Goal: Task Accomplishment & Management: Manage account settings

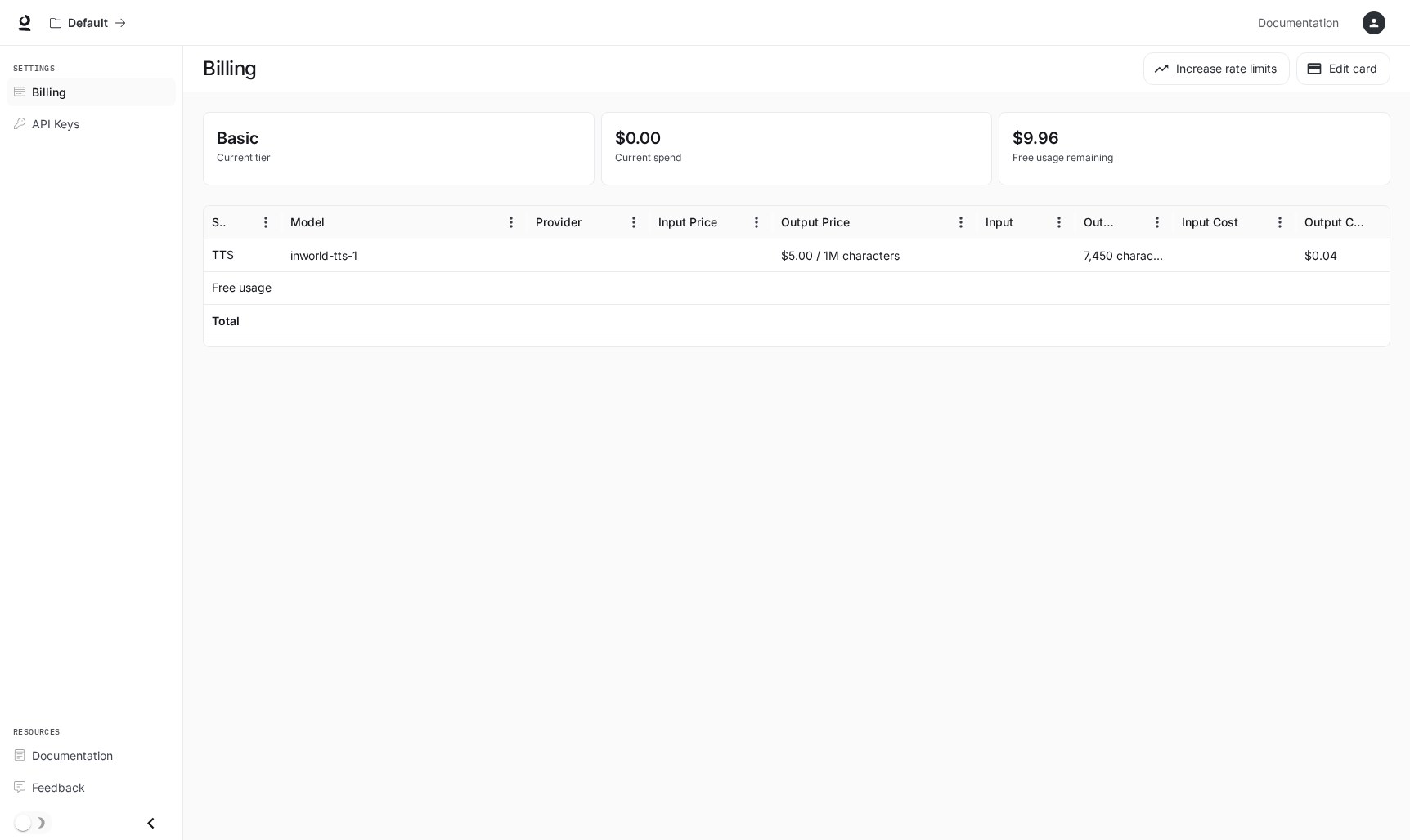
click at [509, 440] on main "Billing Increase rate limits Edit card Basic Current tier $0.00 Current spend $…" at bounding box center [796, 443] width 1227 height 794
click at [1373, 27] on icon "button" at bounding box center [1374, 23] width 9 height 9
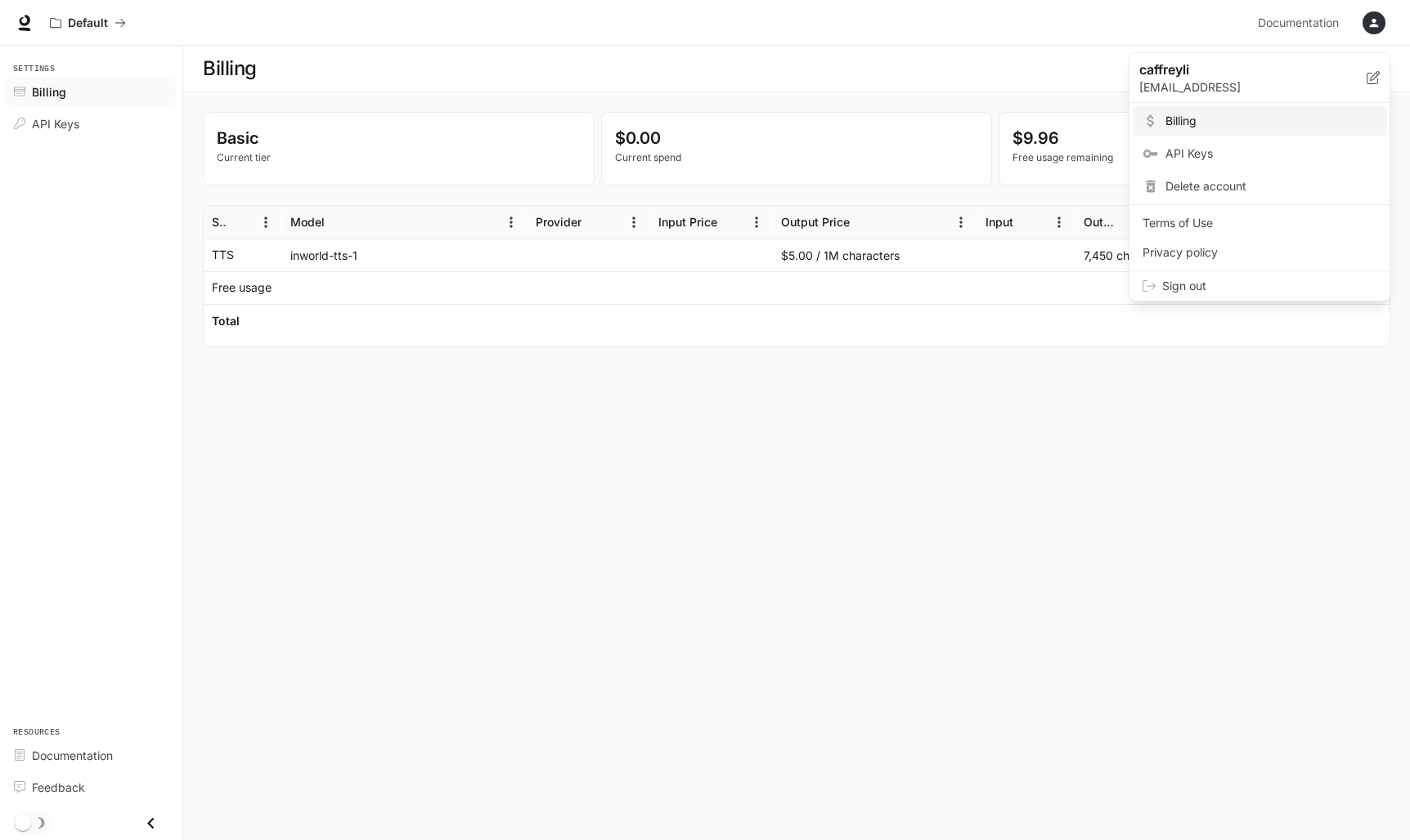
click at [573, 518] on div at bounding box center [705, 420] width 1410 height 840
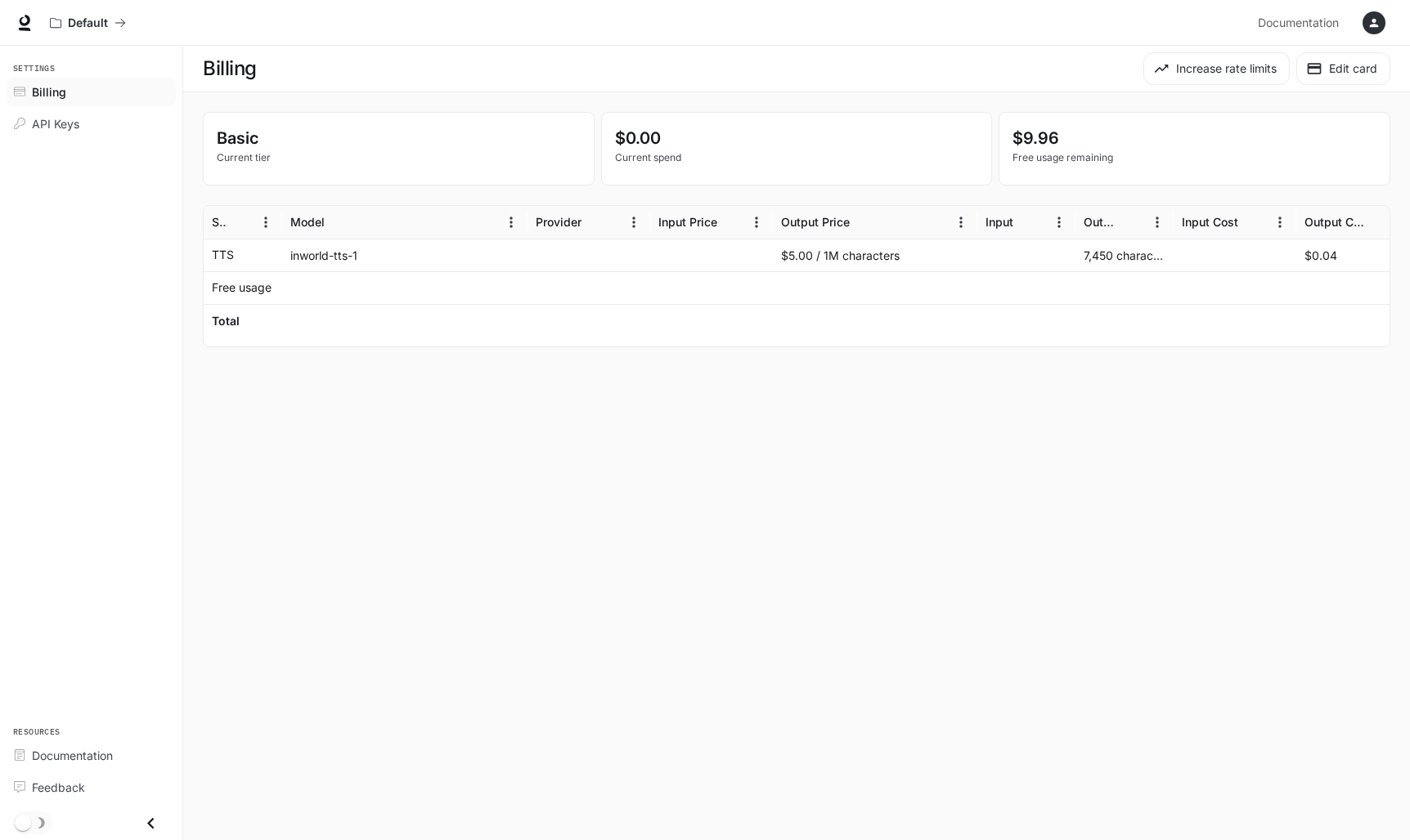
click at [1100, 253] on div "7,450 characters" at bounding box center [1124, 255] width 98 height 33
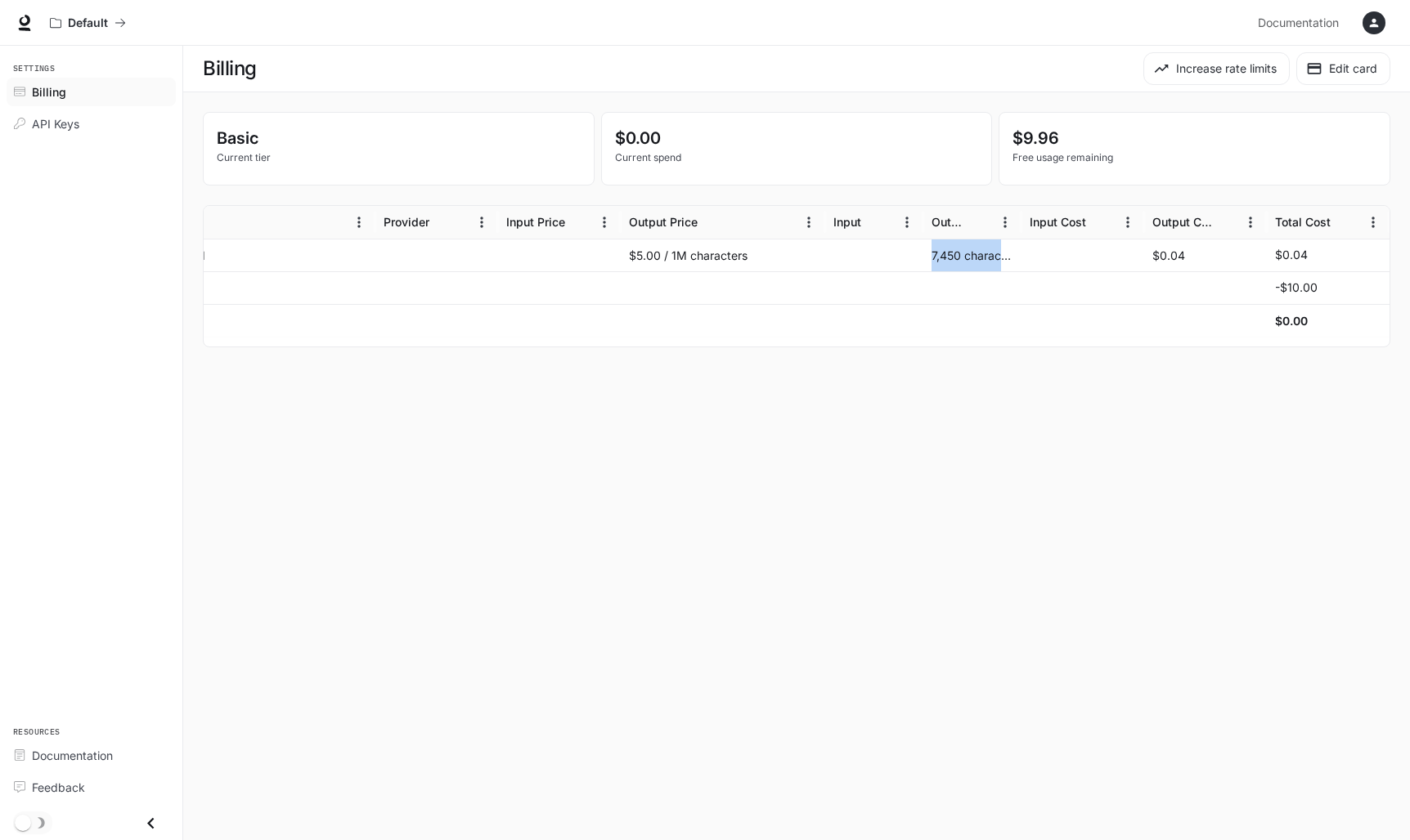
click at [1301, 291] on p "-$10.00" at bounding box center [1296, 287] width 42 height 16
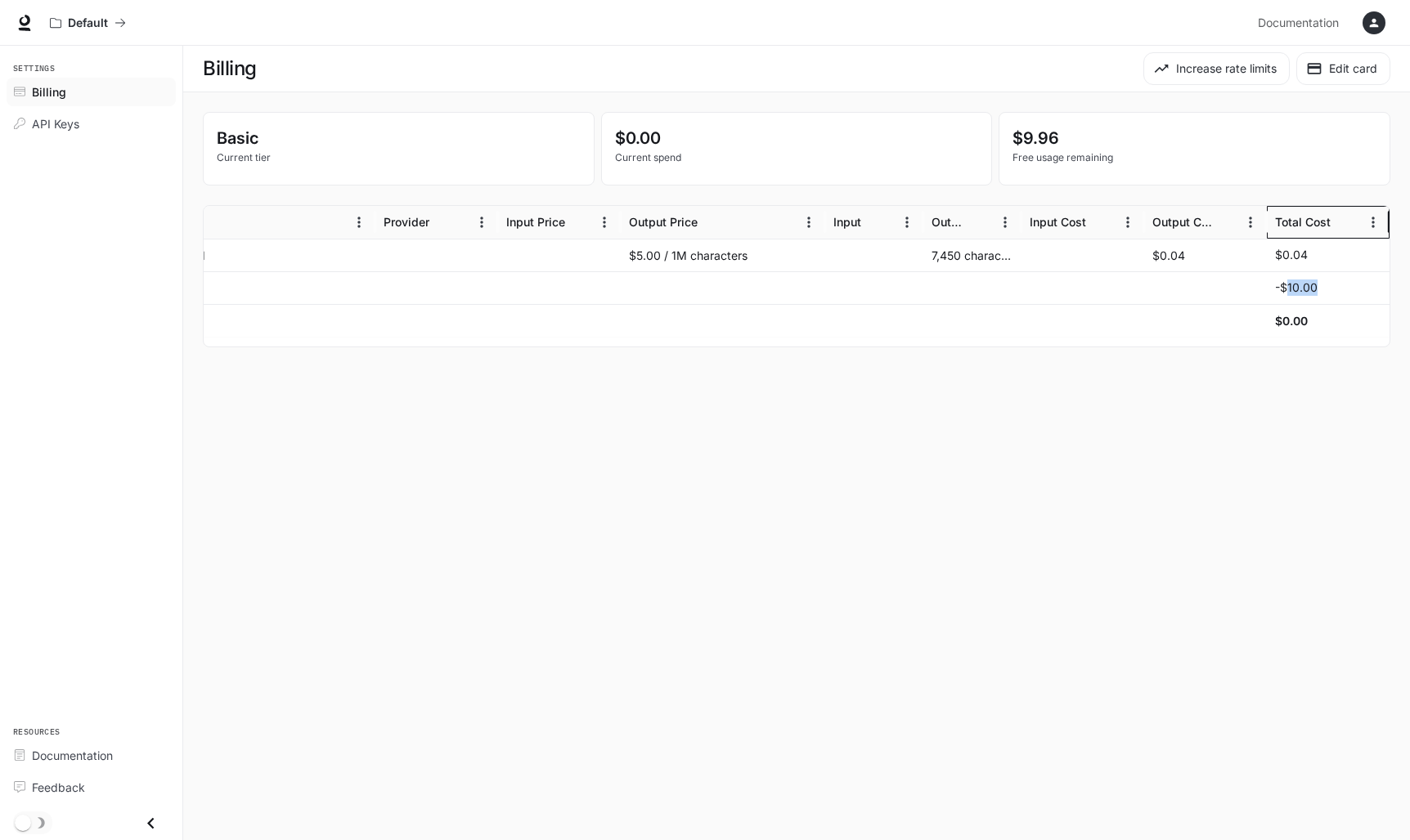
click at [1304, 224] on div "Total Cost" at bounding box center [1302, 222] width 56 height 14
click at [1243, 308] on div at bounding box center [1205, 320] width 123 height 33
click at [1324, 324] on div "$0.00" at bounding box center [1328, 321] width 106 height 32
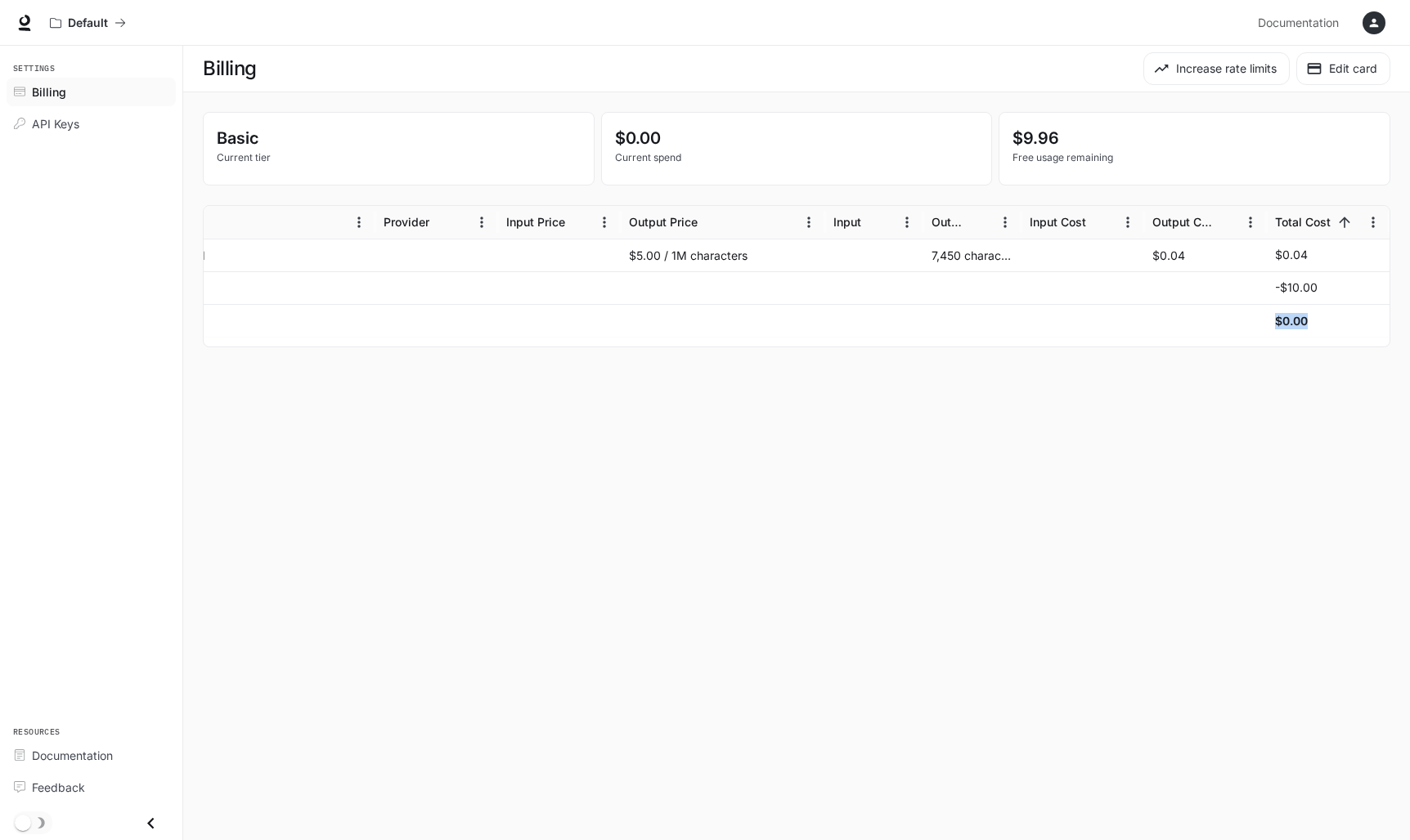
click at [1324, 324] on div "$0.00" at bounding box center [1328, 321] width 106 height 32
click at [1288, 299] on div "-$10.00" at bounding box center [1328, 288] width 106 height 32
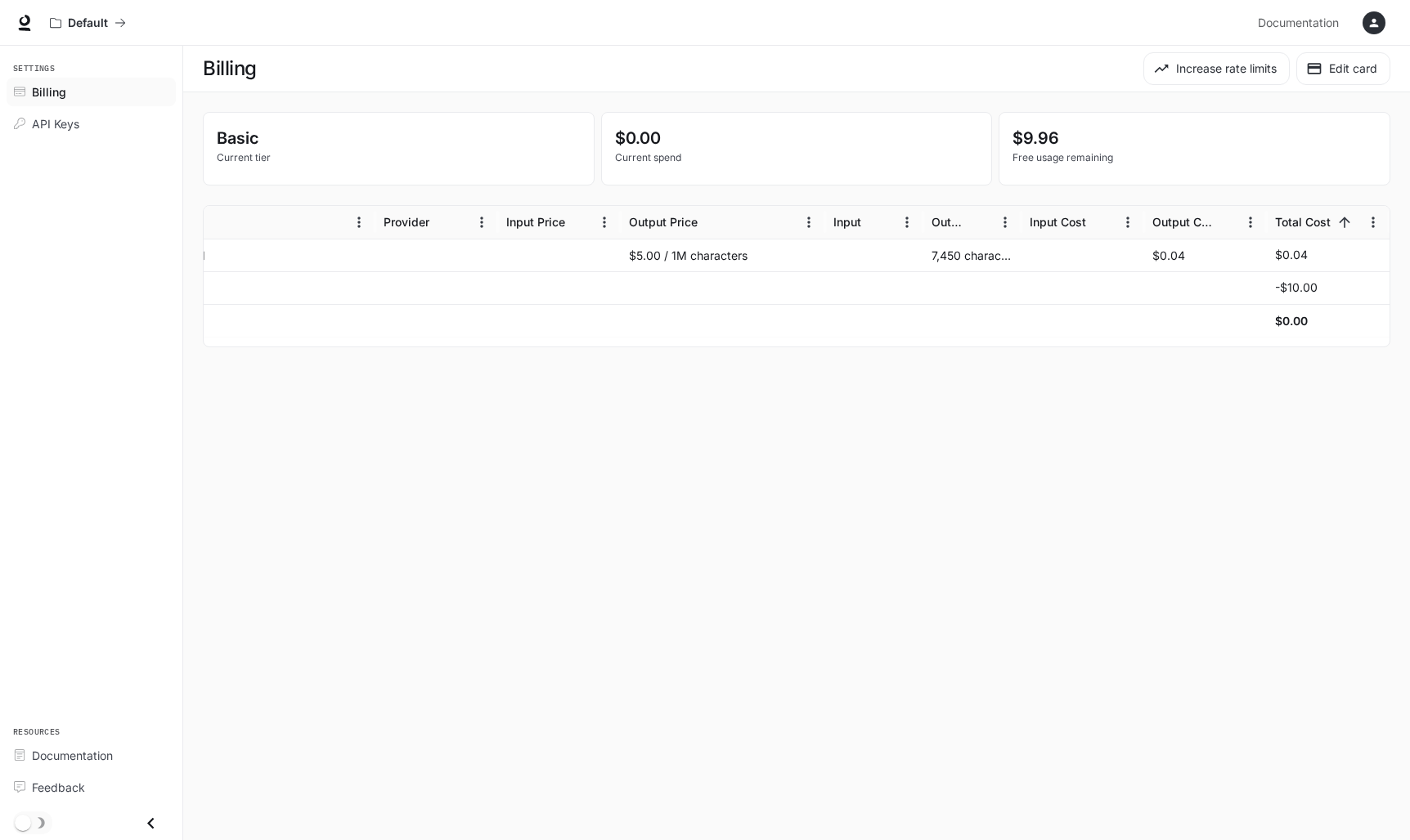
scroll to position [0, 0]
